Goal: Find specific page/section

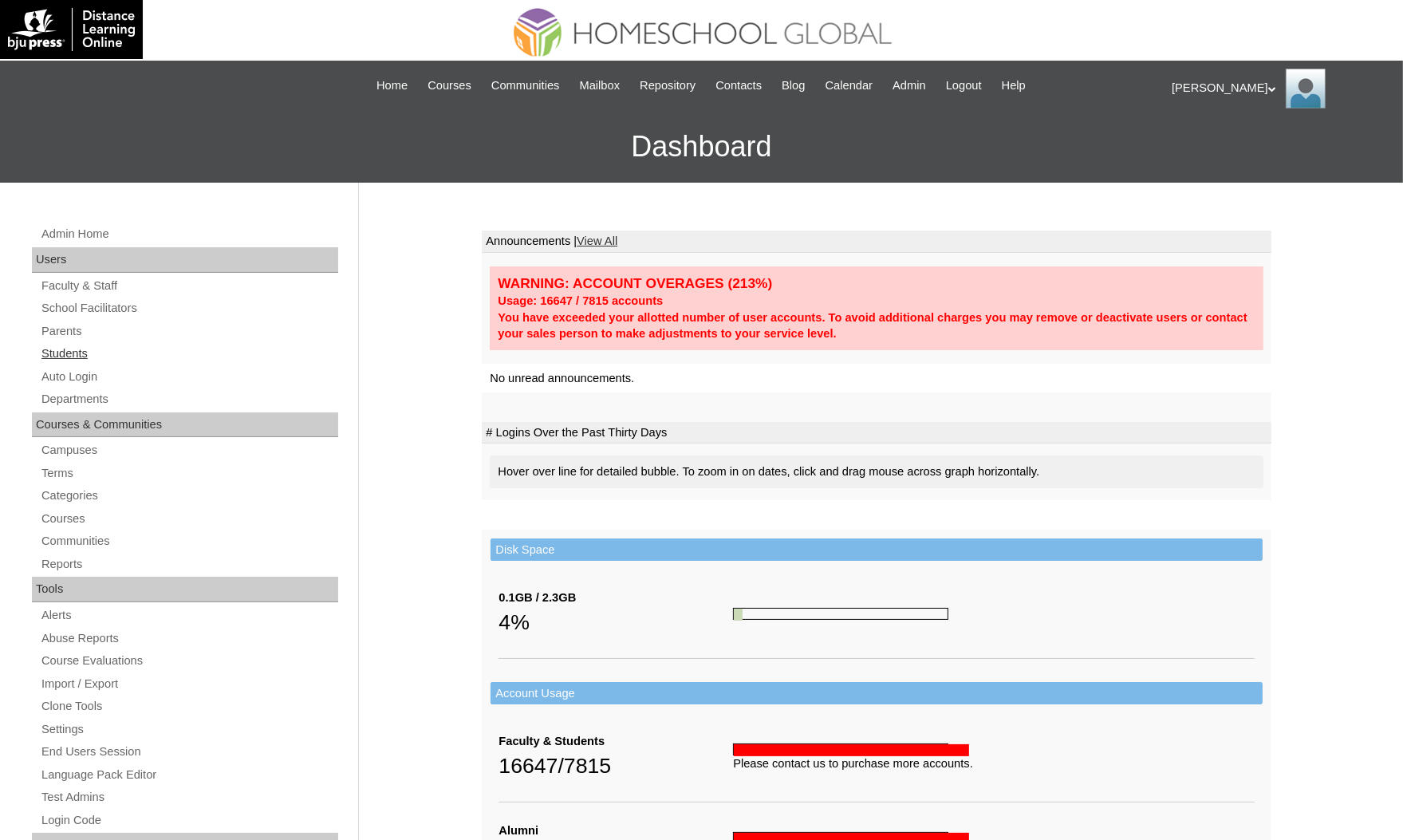
click at [85, 344] on link "Students" at bounding box center [189, 353] width 298 height 20
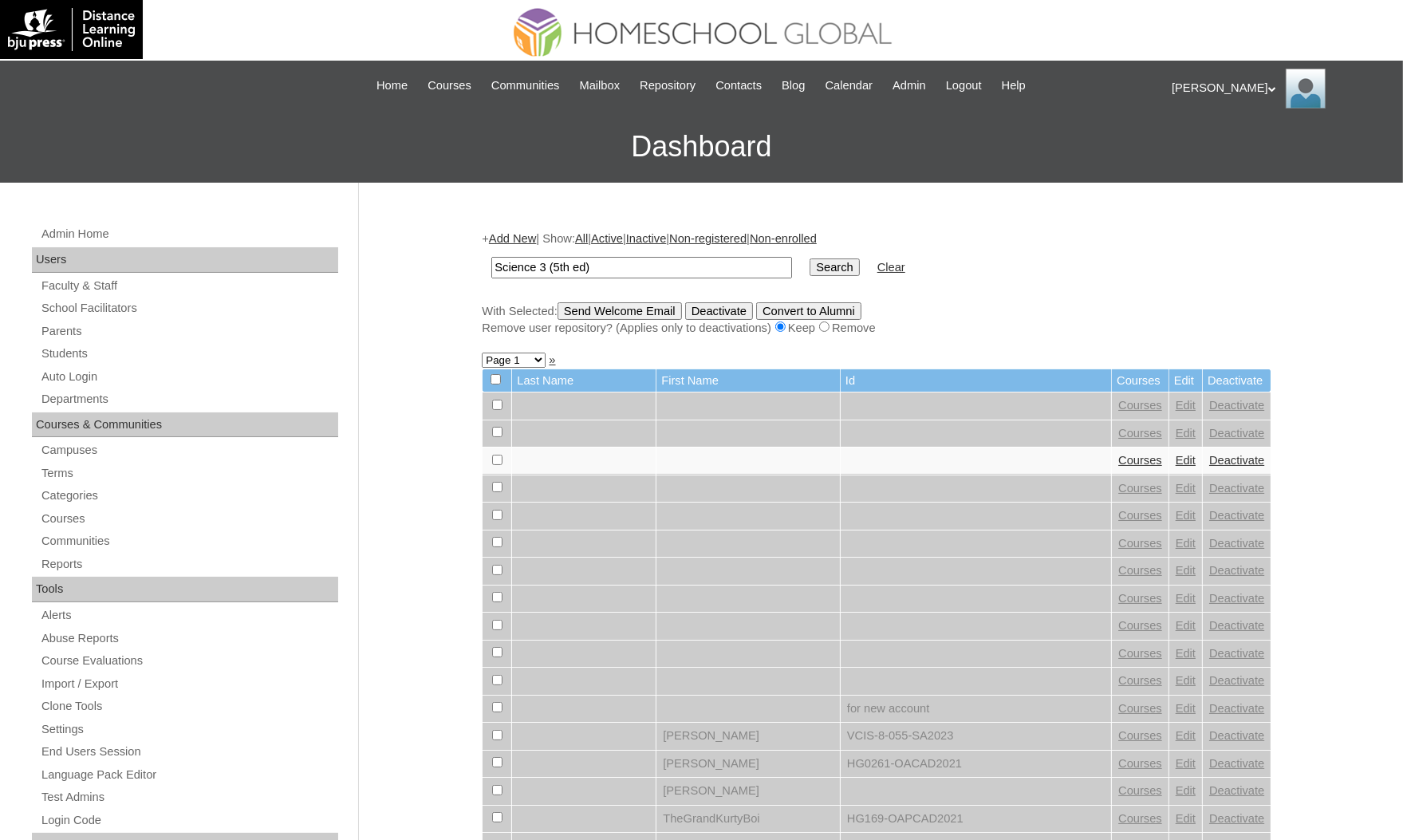
type input "Science 3 (5th ed)"
click at [810, 258] on input "Search" at bounding box center [834, 267] width 49 height 18
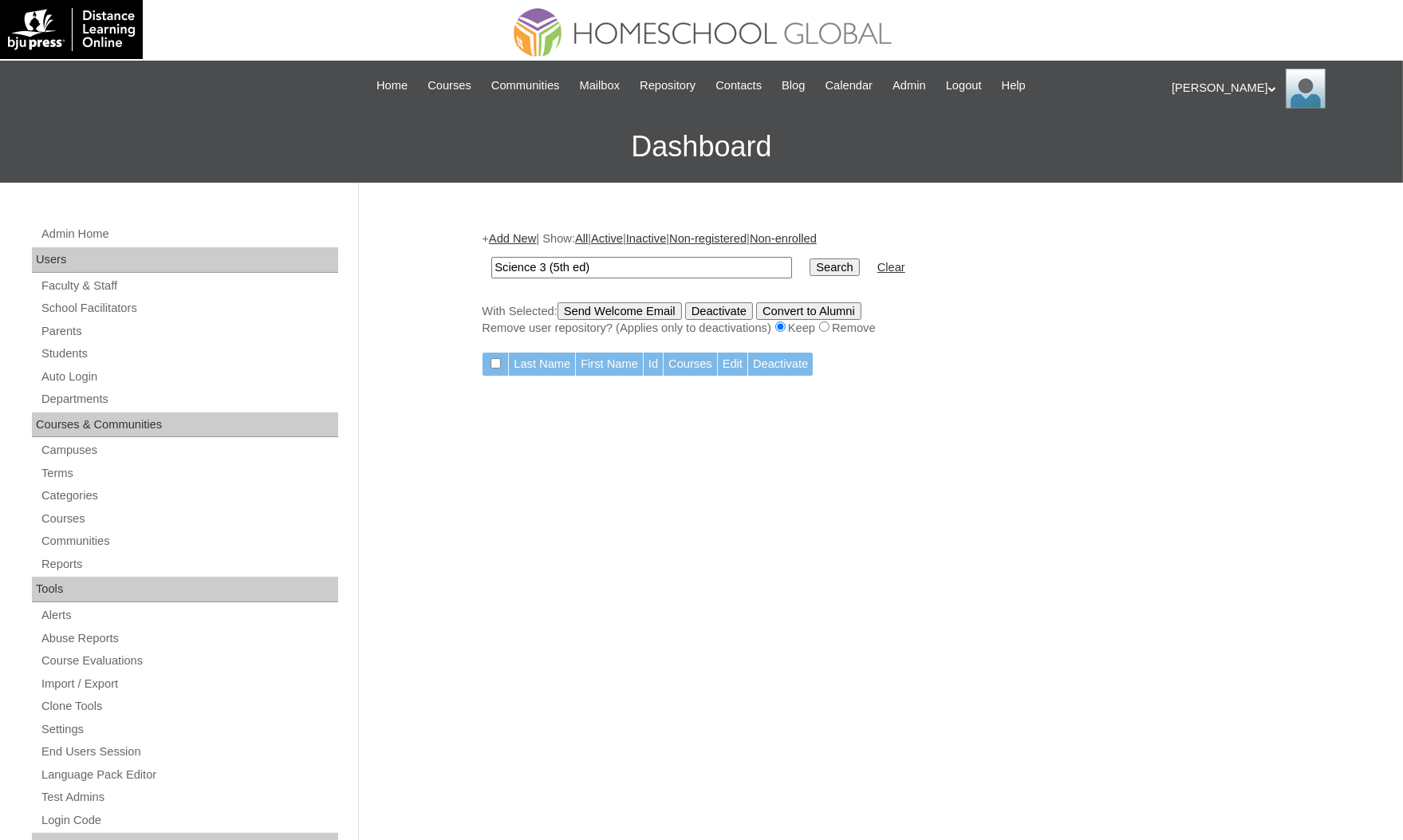
click at [437, 79] on span "Courses" at bounding box center [449, 86] width 44 height 19
